Goal: Information Seeking & Learning: Learn about a topic

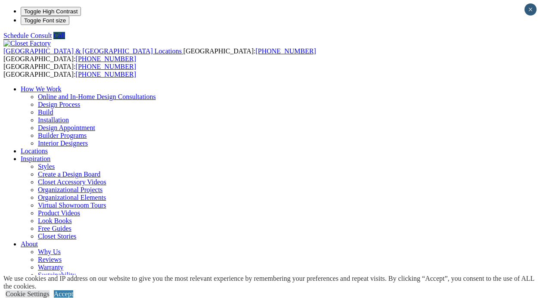
scroll to position [14, 0]
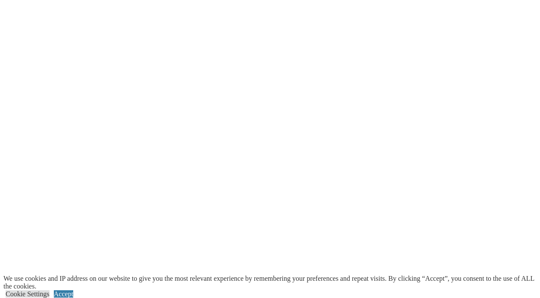
scroll to position [1740, 0]
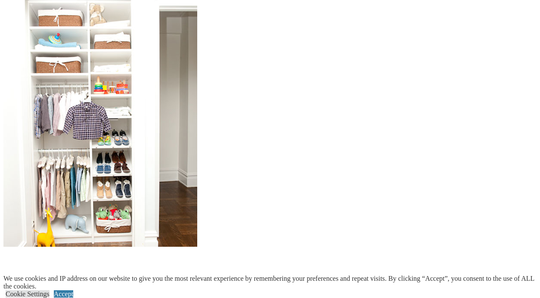
scroll to position [800, 0]
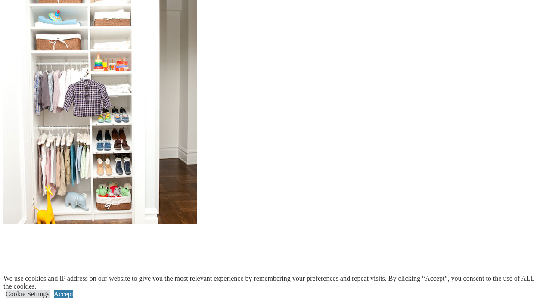
scroll to position [837, 0]
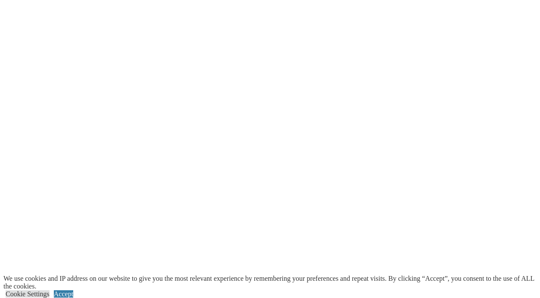
scroll to position [1532, 0]
